Goal: Information Seeking & Learning: Learn about a topic

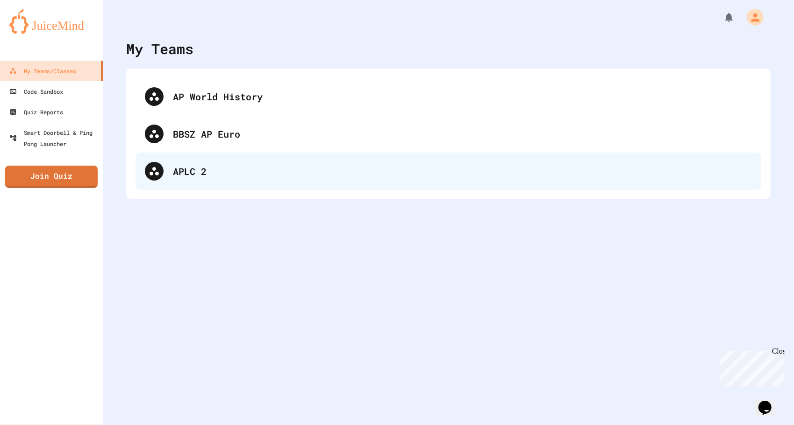
click at [260, 176] on div "APLC 2" at bounding box center [462, 171] width 579 height 14
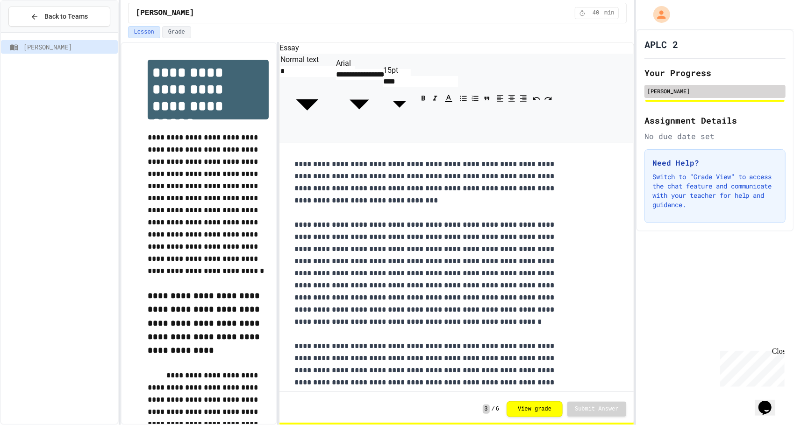
click at [672, 90] on div "[PERSON_NAME]" at bounding box center [714, 91] width 135 height 8
click at [540, 411] on button "View grade" at bounding box center [534, 409] width 56 height 16
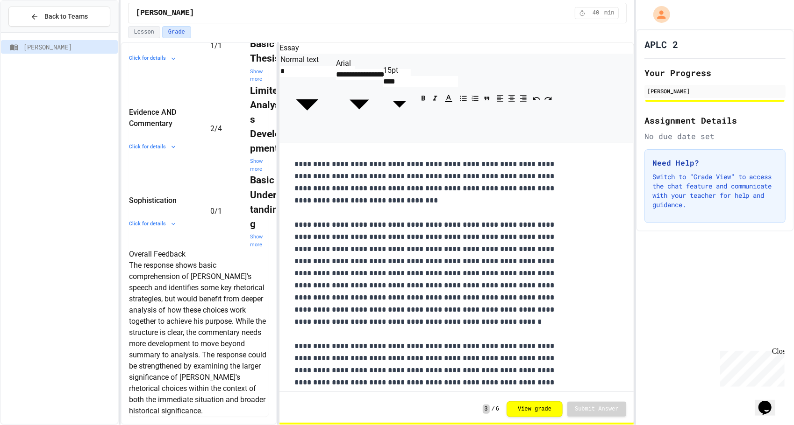
scroll to position [571, 0]
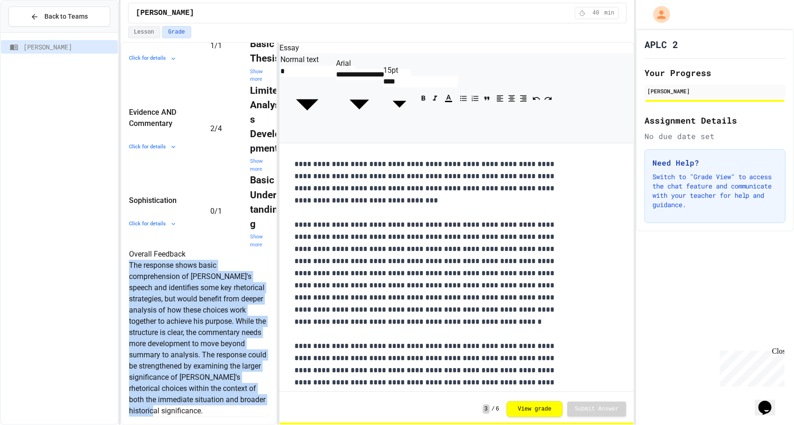
drag, startPoint x: 241, startPoint y: 405, endPoint x: 131, endPoint y: 234, distance: 203.2
click at [131, 249] on div "Overall Feedback The response shows basic comprehension of [PERSON_NAME]'s spee…" at bounding box center [199, 333] width 140 height 168
copy p "The response shows basic comprehension of [PERSON_NAME]'s speech and identifies…"
click at [255, 288] on div "Overall Feedback The response shows basic comprehension of [PERSON_NAME]'s spee…" at bounding box center [199, 333] width 140 height 168
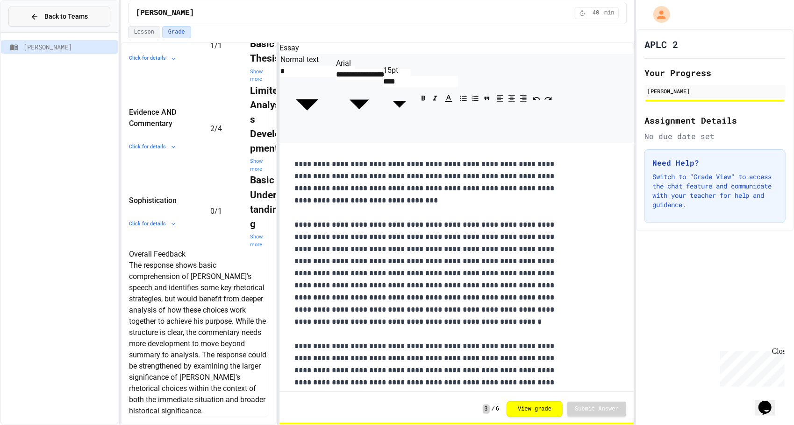
click at [67, 16] on span "Back to Teams" at bounding box center [65, 17] width 43 height 10
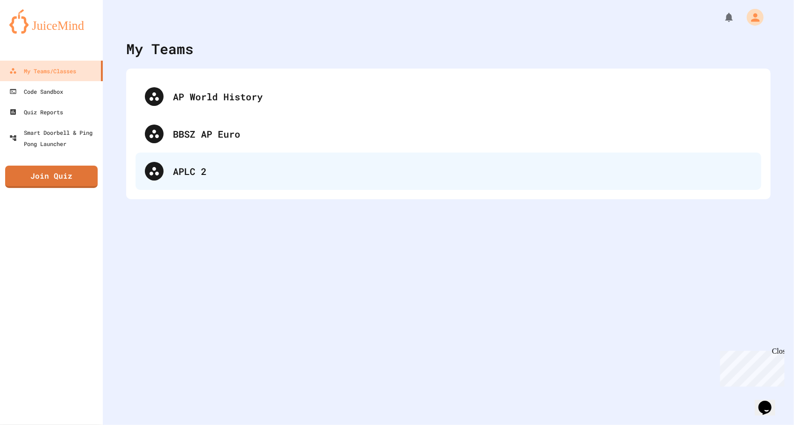
click at [241, 178] on div "APLC 2" at bounding box center [447, 171] width 625 height 37
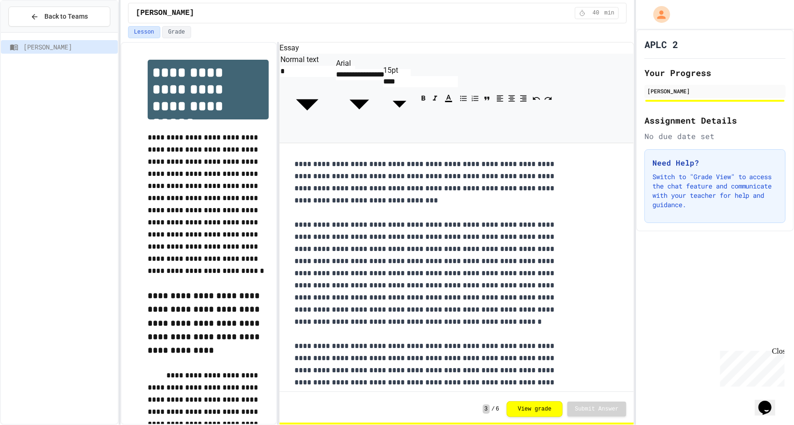
click at [777, 352] on div "Close" at bounding box center [777, 353] width 12 height 12
click at [771, 401] on icon "Chat widget" at bounding box center [764, 408] width 13 height 14
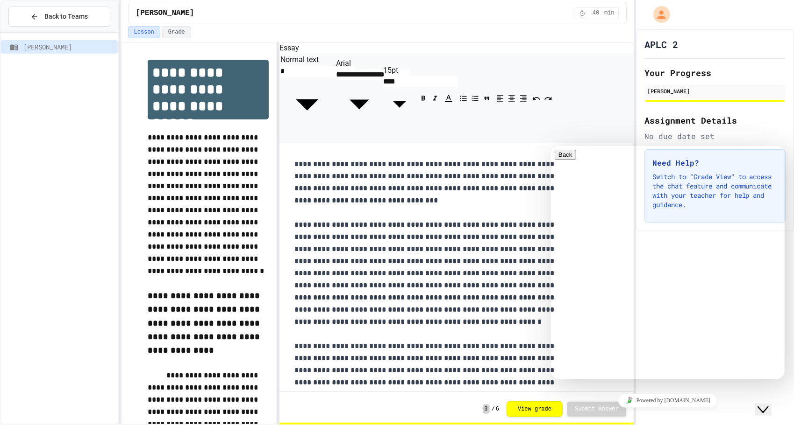
click at [768, 404] on icon "Close Chat This icon closes the chat window." at bounding box center [762, 409] width 11 height 11
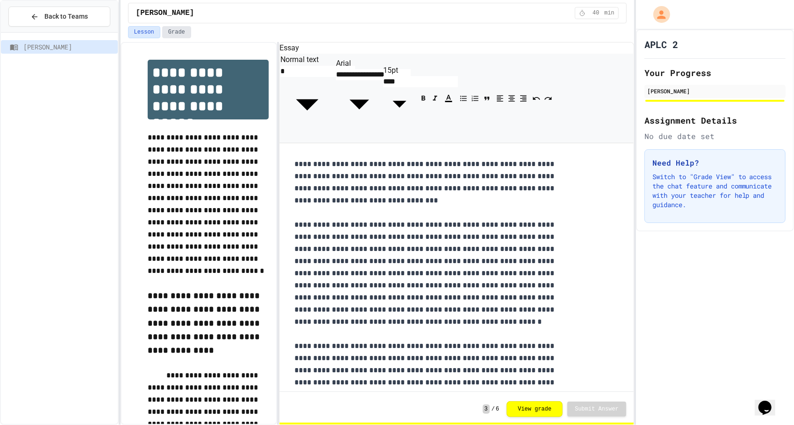
click at [172, 31] on button "Grade" at bounding box center [176, 32] width 29 height 12
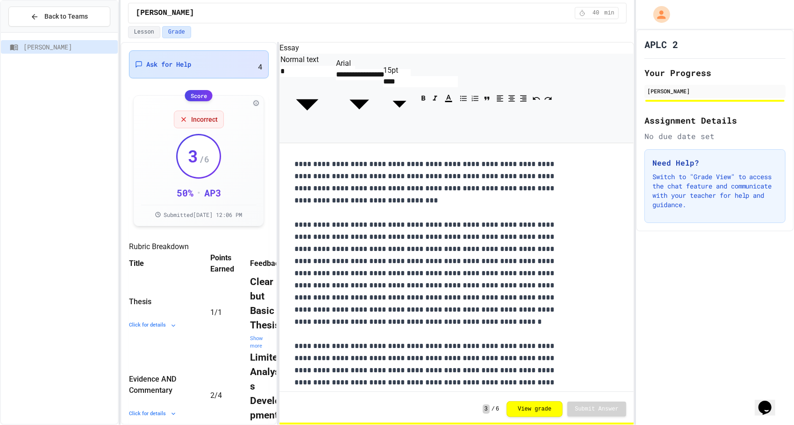
click at [206, 58] on div "Ask for Help 4" at bounding box center [199, 65] width 128 height 16
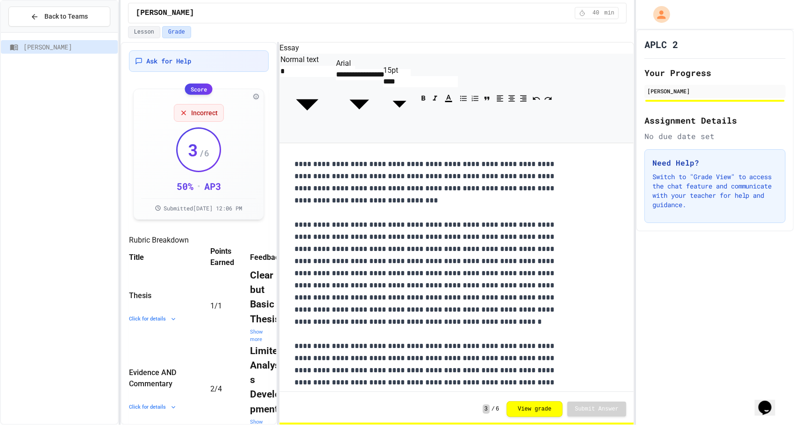
drag, startPoint x: 473, startPoint y: 128, endPoint x: 387, endPoint y: 145, distance: 87.5
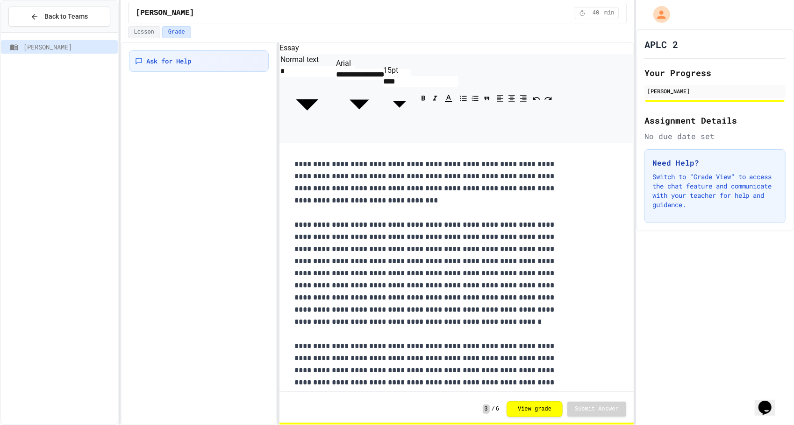
drag, startPoint x: 387, startPoint y: 145, endPoint x: 425, endPoint y: 206, distance: 72.3
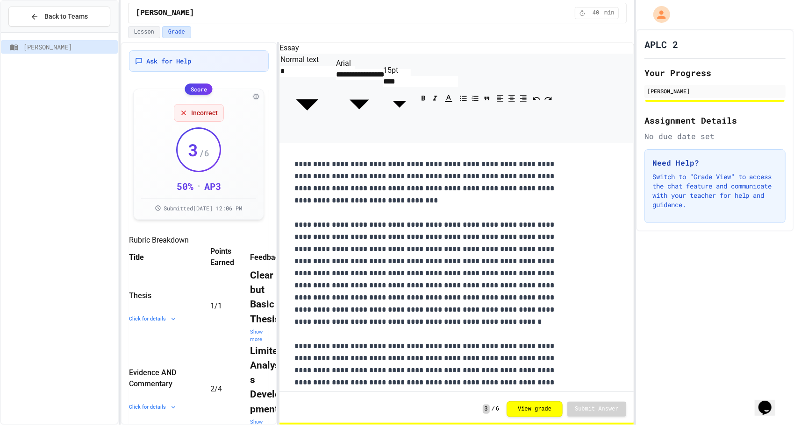
scroll to position [23, 0]
click at [184, 57] on span "Ask for Help" at bounding box center [168, 61] width 45 height 9
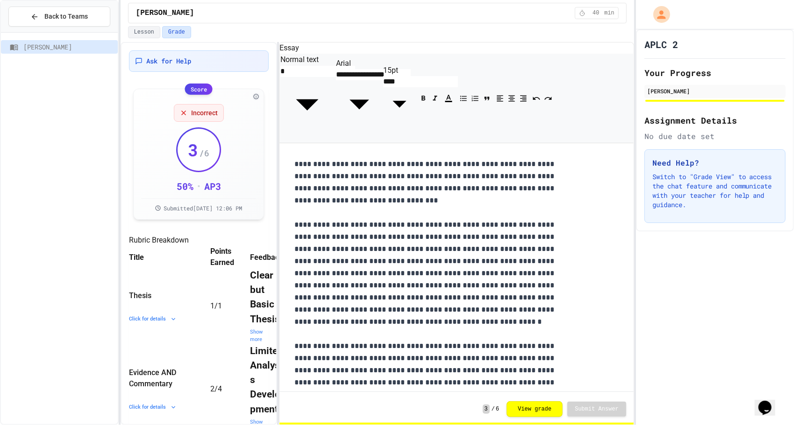
scroll to position [157, 0]
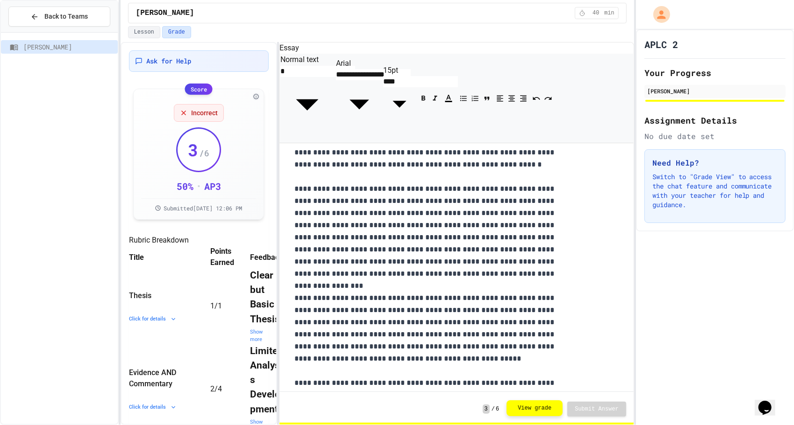
click at [533, 405] on button "View grade" at bounding box center [534, 409] width 56 height 16
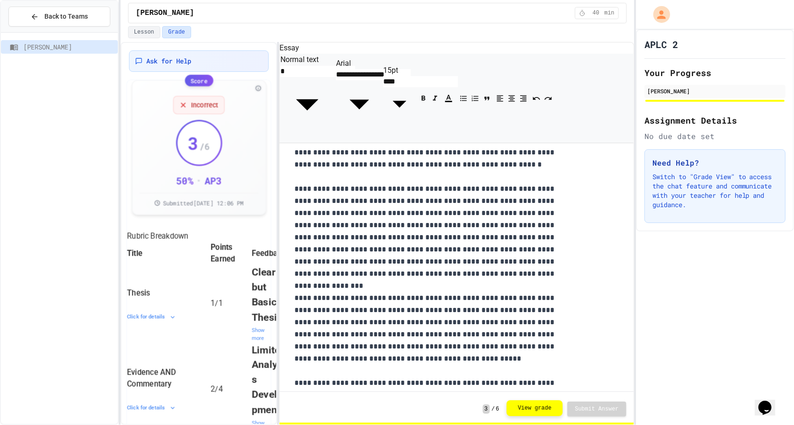
click at [533, 405] on button "View grade" at bounding box center [534, 409] width 56 height 16
